Goal: Information Seeking & Learning: Learn about a topic

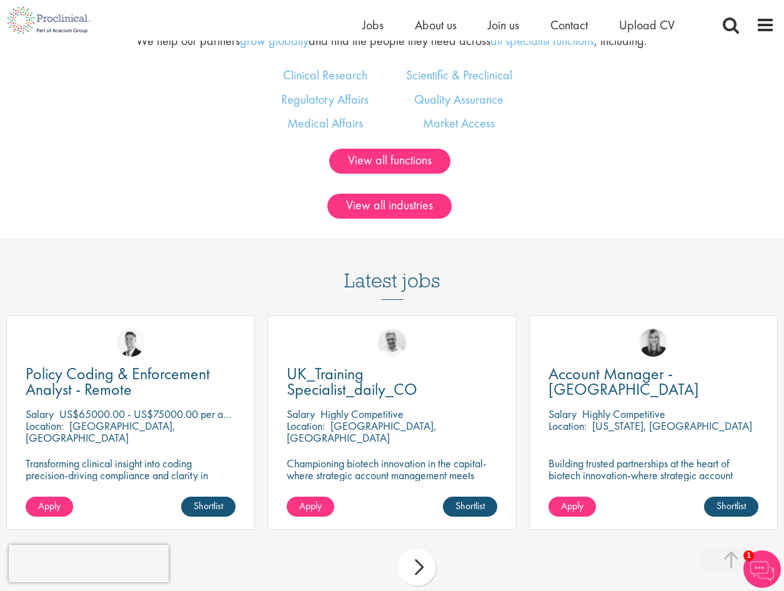
scroll to position [1124, 0]
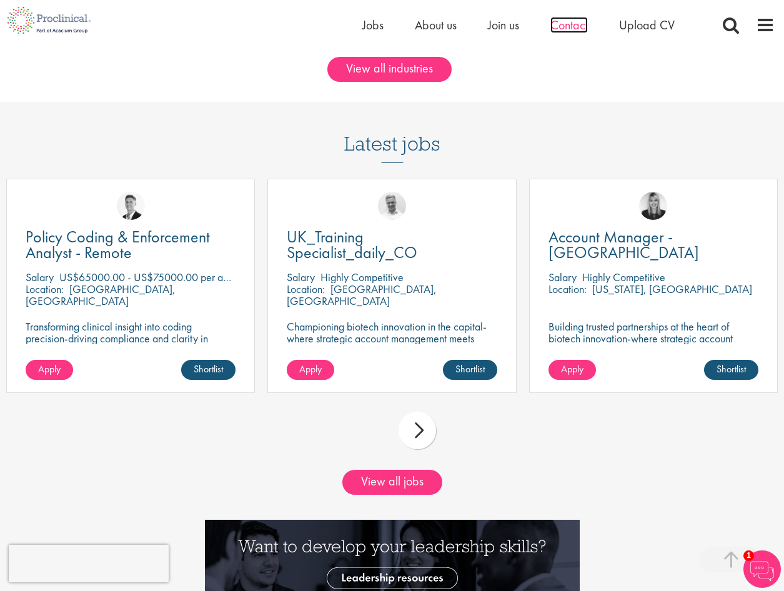
click at [561, 24] on span "Contact" at bounding box center [568, 25] width 37 height 16
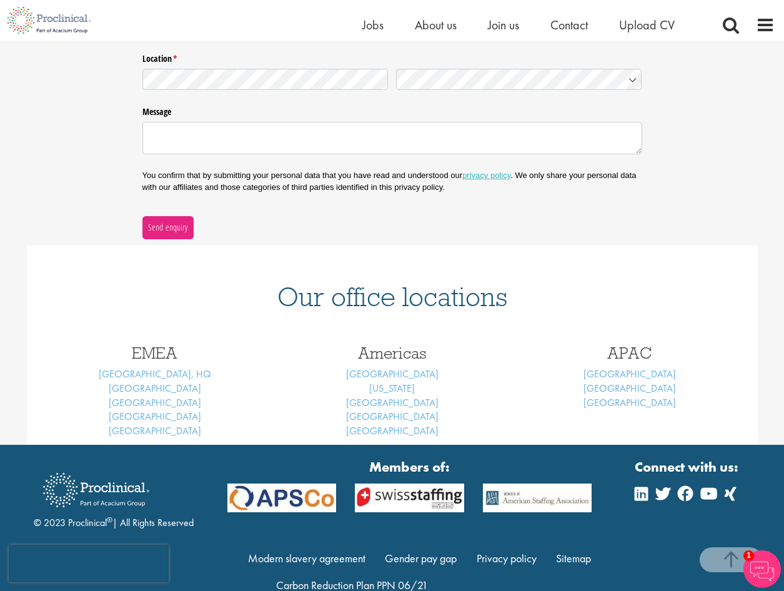
scroll to position [343, 0]
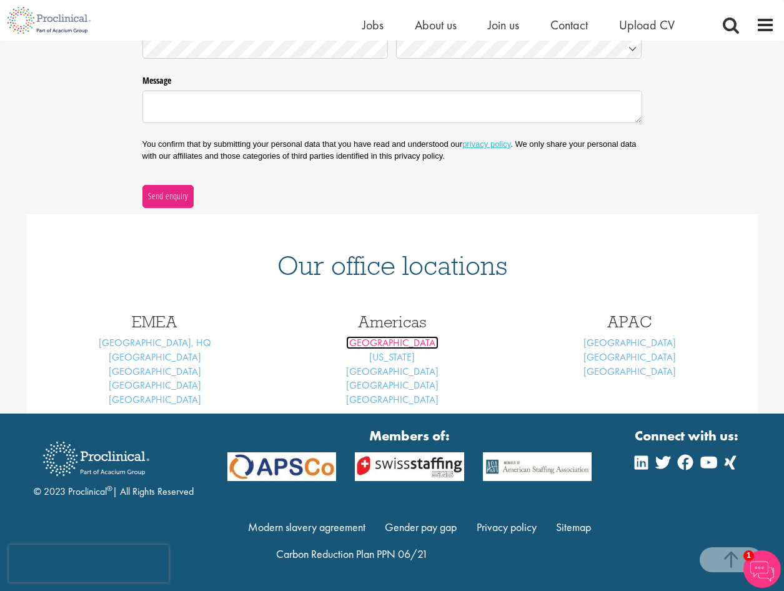
click at [397, 343] on link "Boston" at bounding box center [392, 342] width 92 height 13
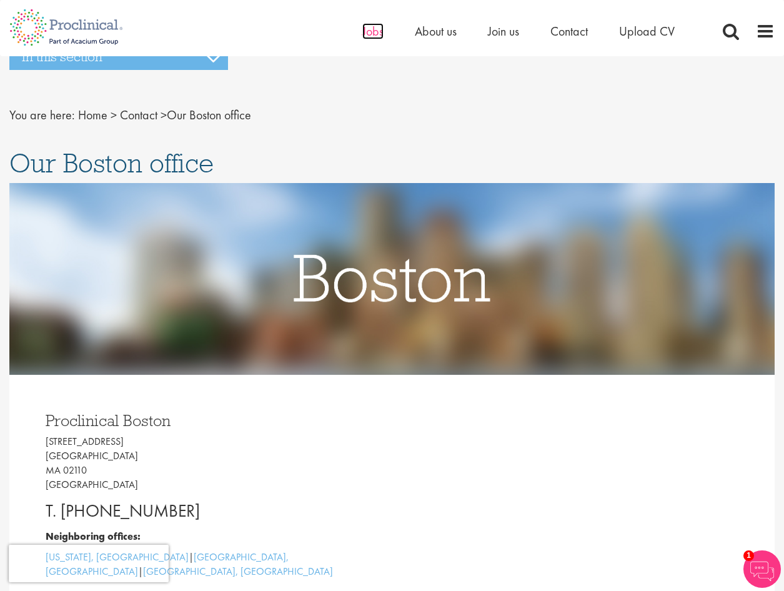
click at [372, 36] on span "Jobs" at bounding box center [372, 31] width 21 height 16
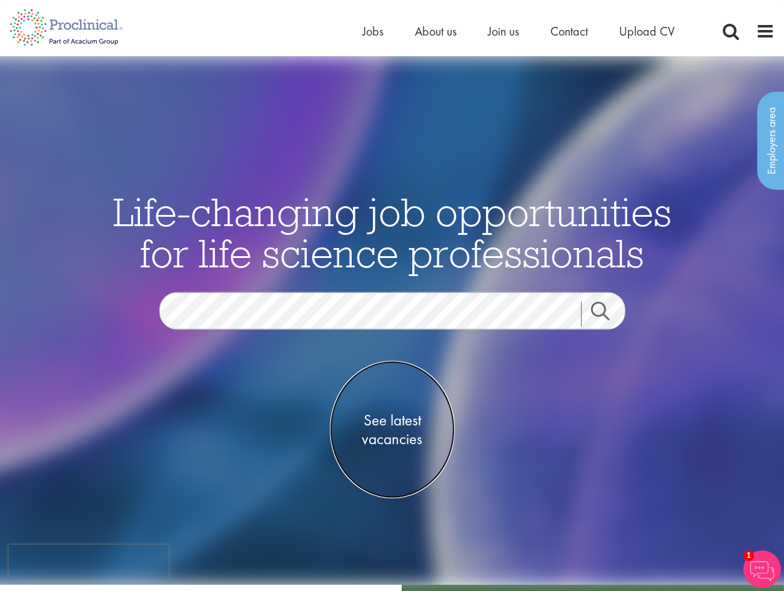
click at [402, 432] on span "See latest vacancies" at bounding box center [392, 429] width 125 height 37
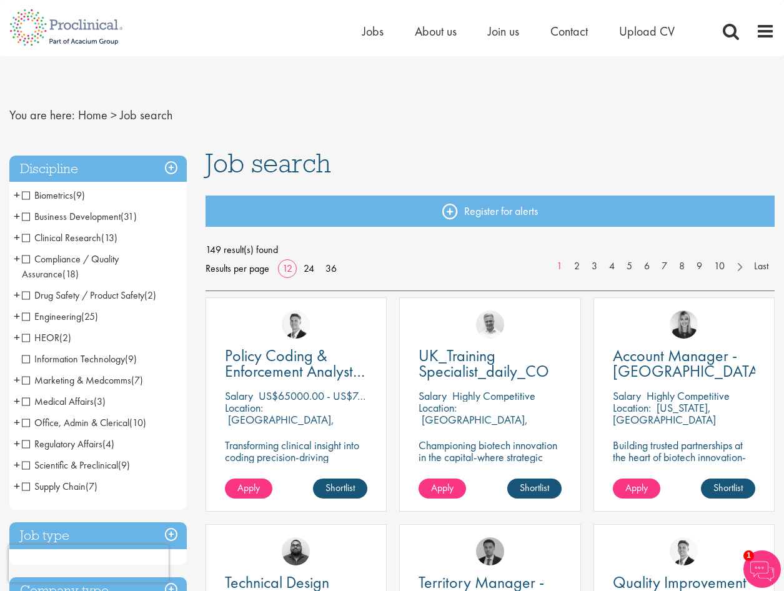
click at [26, 295] on span "Drug Safety / Product Safety" at bounding box center [83, 295] width 122 height 13
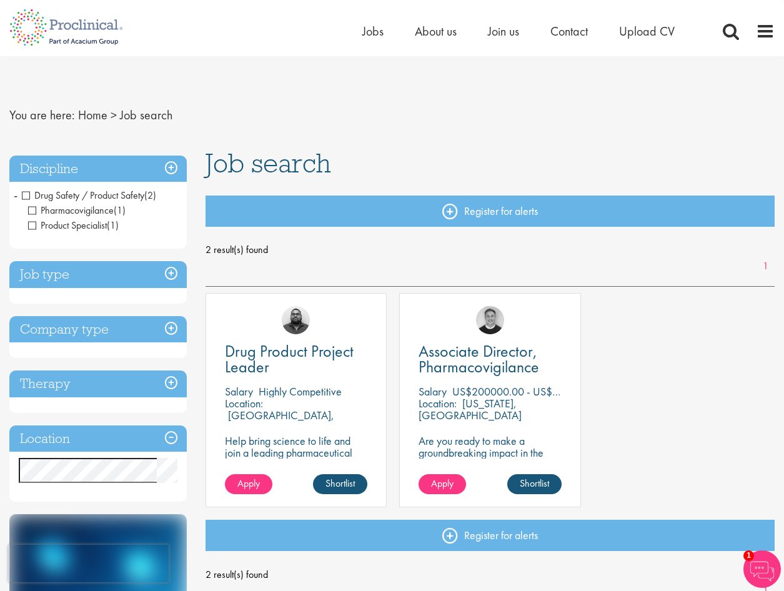
click at [26, 195] on span "Drug Safety / Product Safety" at bounding box center [83, 195] width 122 height 13
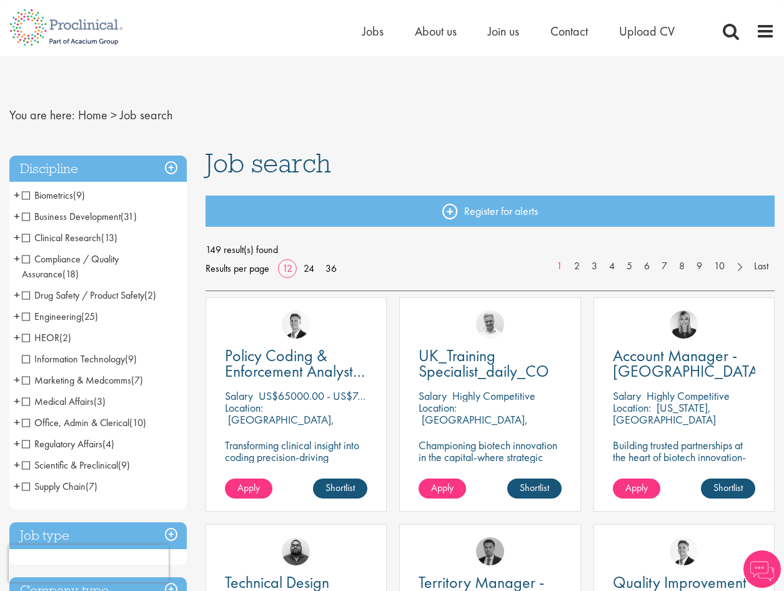
click at [26, 260] on span "Compliance / Quality Assurance" at bounding box center [70, 266] width 97 height 28
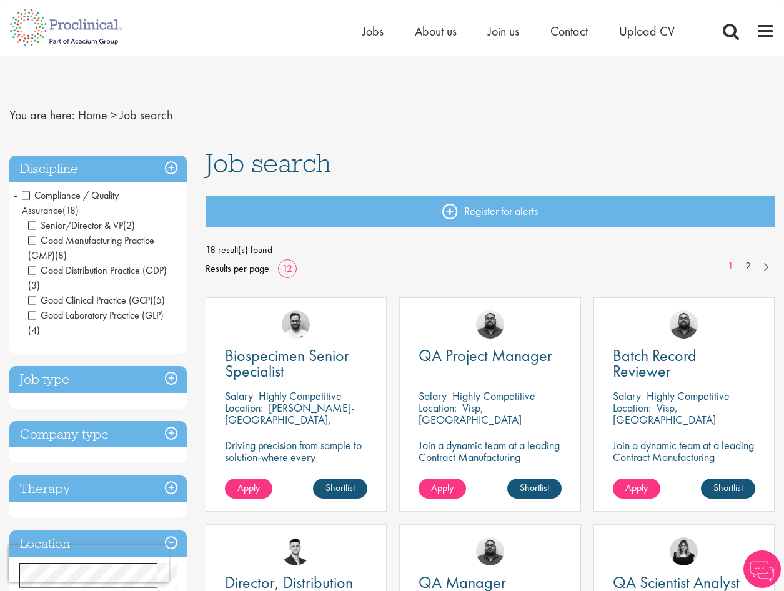
click at [25, 192] on span "Compliance / Quality Assurance" at bounding box center [70, 203] width 97 height 28
